Goal: Information Seeking & Learning: Learn about a topic

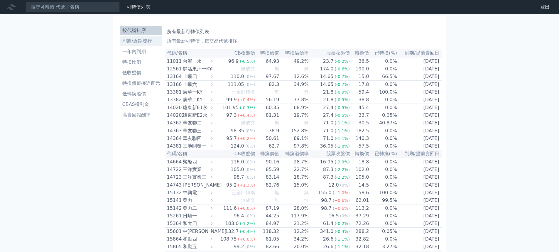
click at [141, 41] on li "即將/近期發行" at bounding box center [141, 41] width 42 height 7
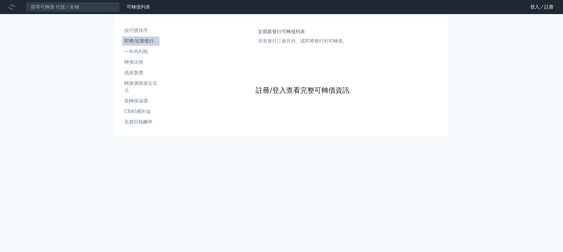
click at [311, 89] on link "註冊/登入查看完整可轉債資訊" at bounding box center [303, 90] width 94 height 9
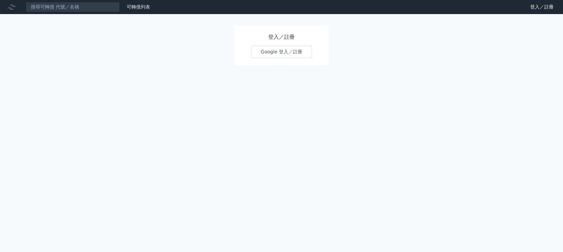
click at [275, 49] on link "Google 登入／註冊" at bounding box center [281, 52] width 61 height 12
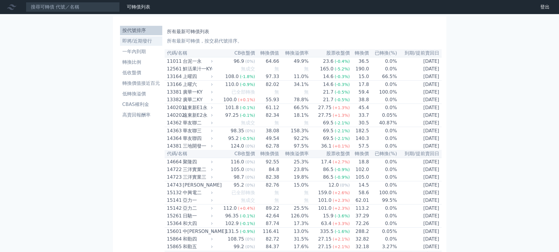
click at [142, 41] on li "即將/近期發行" at bounding box center [141, 41] width 42 height 7
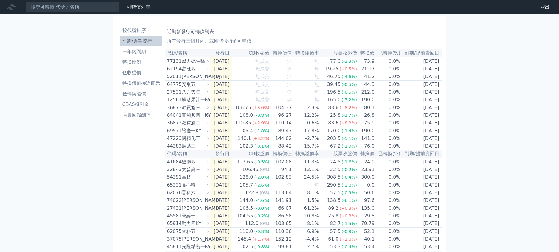
click at [193, 111] on div "歐買尬三" at bounding box center [195, 107] width 26 height 7
click at [190, 111] on div "歐買尬三" at bounding box center [195, 107] width 26 height 7
click at [511, 129] on div "可轉債列表 財務數據 可轉債列表 財務數據 登出 登出 按代號排序 即將/近期發行 一年內到期 轉換比例 低收盤價 轉換價值接近百元 低轉換溢價" at bounding box center [279, 196] width 559 height 392
click at [509, 119] on div "可轉債列表 財務數據 可轉債列表 財務數據 登出 登出 按代號排序 即將/近期發行 一年內到期 轉換比例 低收盤價 轉換價值接近百元 低轉換溢價" at bounding box center [279, 196] width 559 height 392
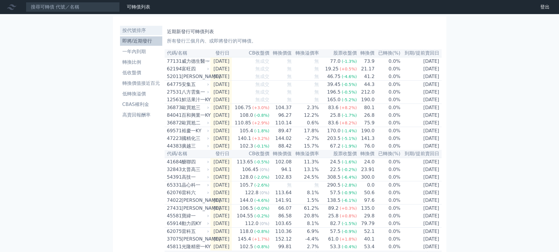
click at [135, 32] on li "按代號排序" at bounding box center [141, 30] width 42 height 7
click at [146, 30] on li "按代號排序" at bounding box center [141, 30] width 42 height 7
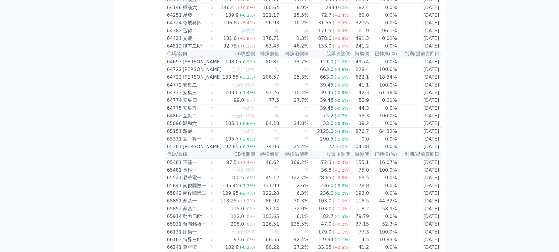
scroll to position [2454, 0]
